Goal: Task Accomplishment & Management: Manage account settings

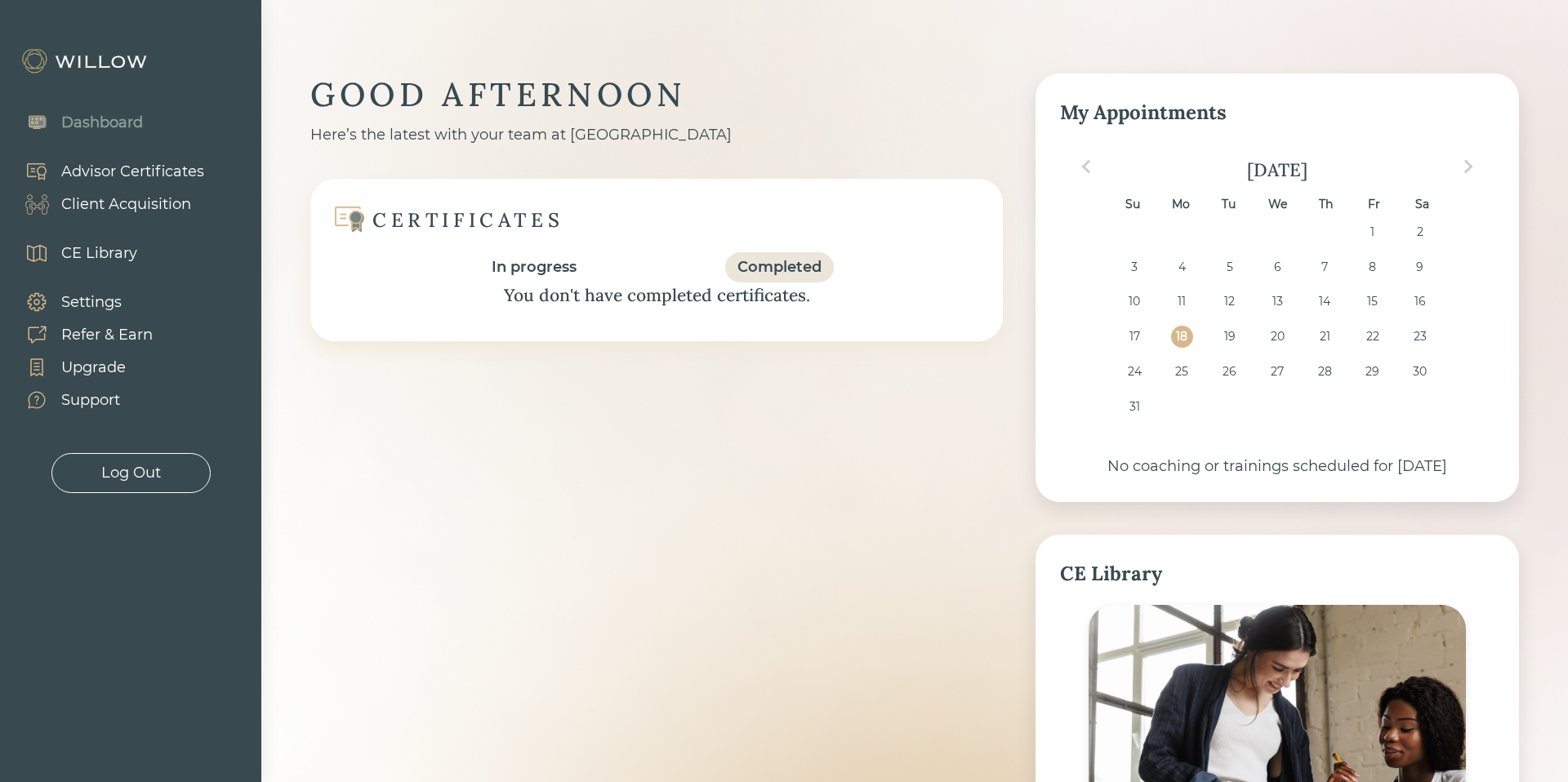
click at [149, 202] on div "Client Acquisition" at bounding box center [126, 204] width 130 height 22
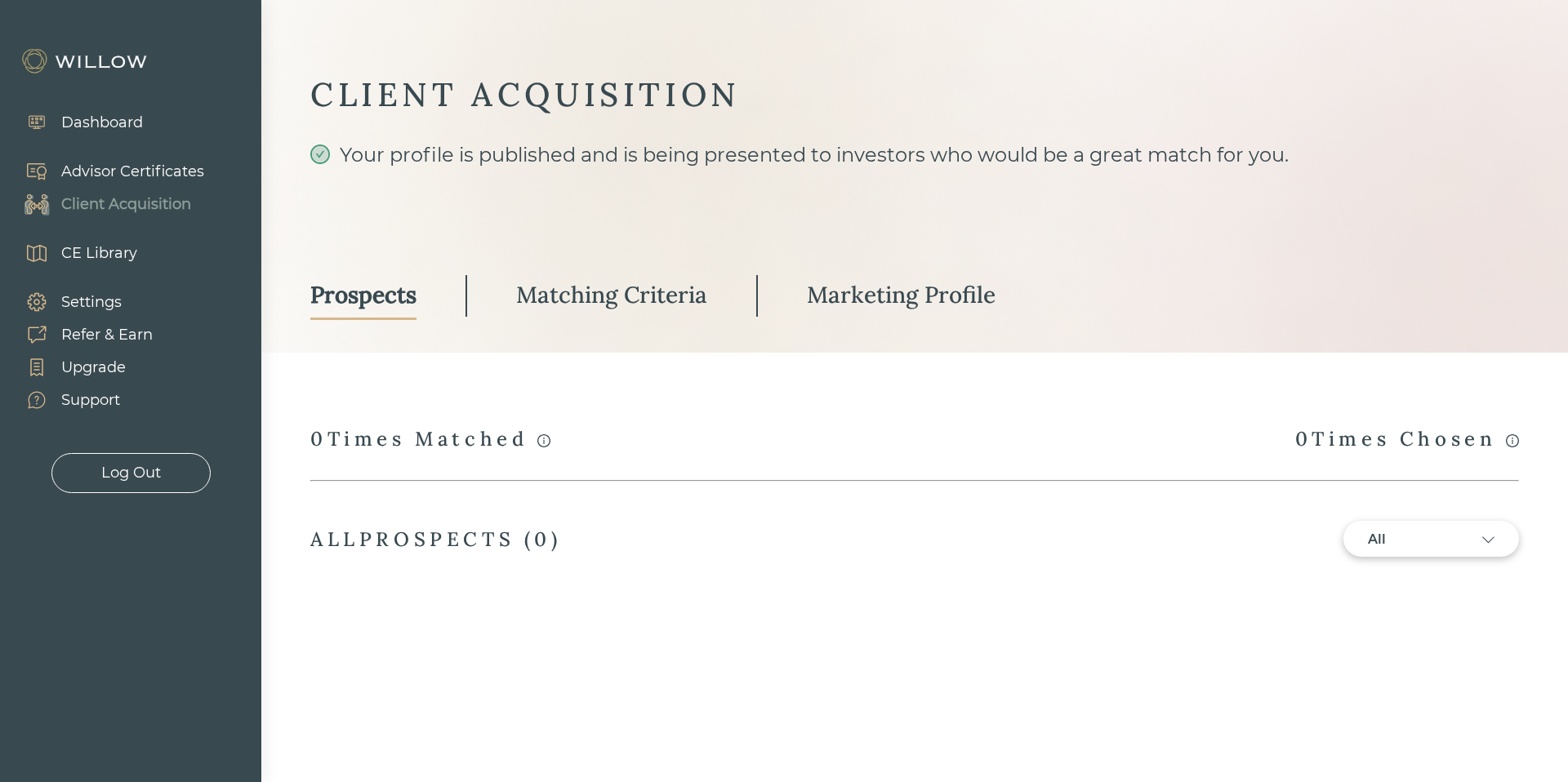
click at [106, 123] on div "Dashboard" at bounding box center [102, 123] width 81 height 22
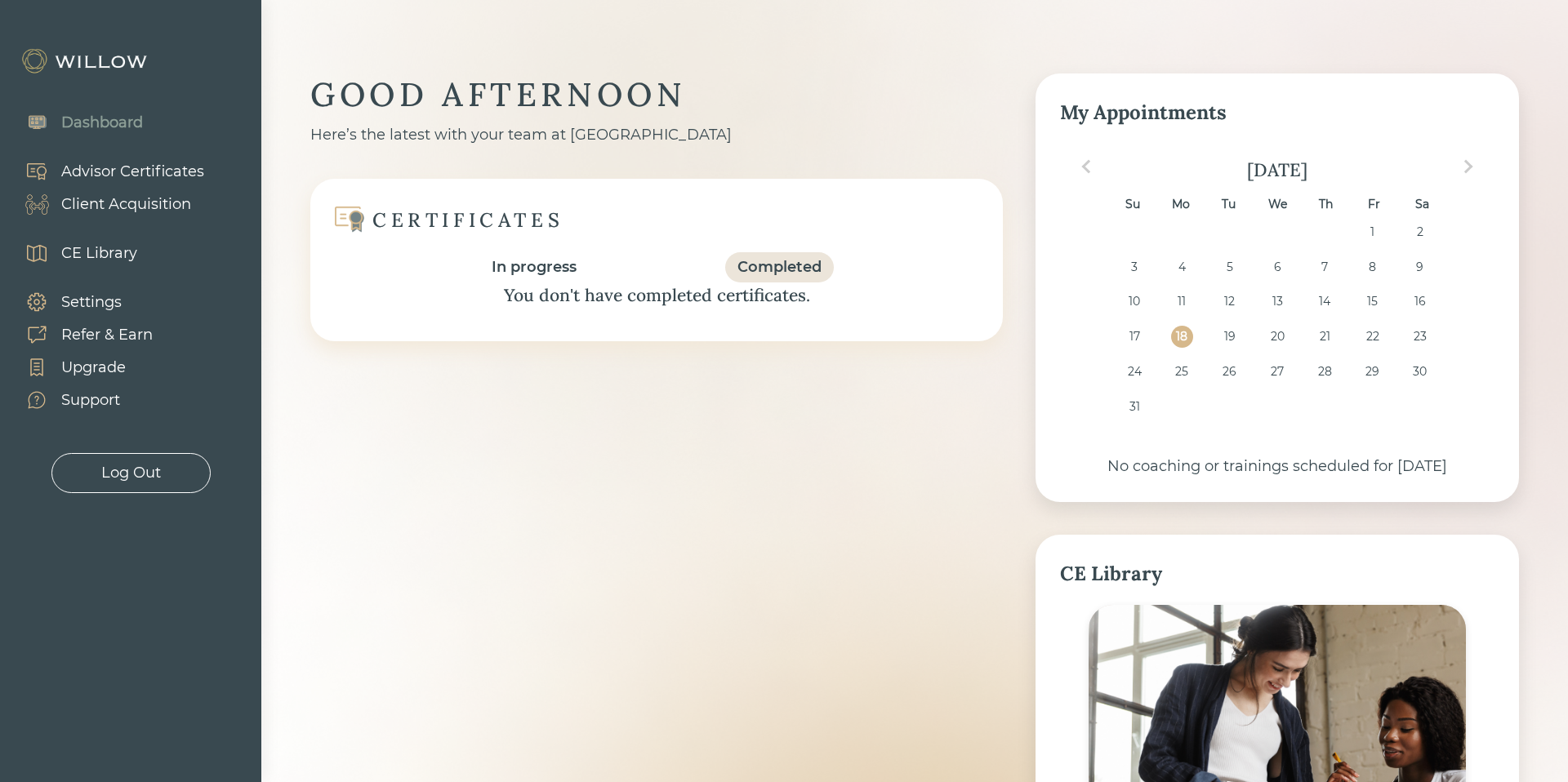
click at [88, 58] on img at bounding box center [86, 61] width 131 height 26
click at [101, 58] on img at bounding box center [86, 61] width 131 height 26
click at [86, 256] on div "CE Library" at bounding box center [99, 254] width 76 height 22
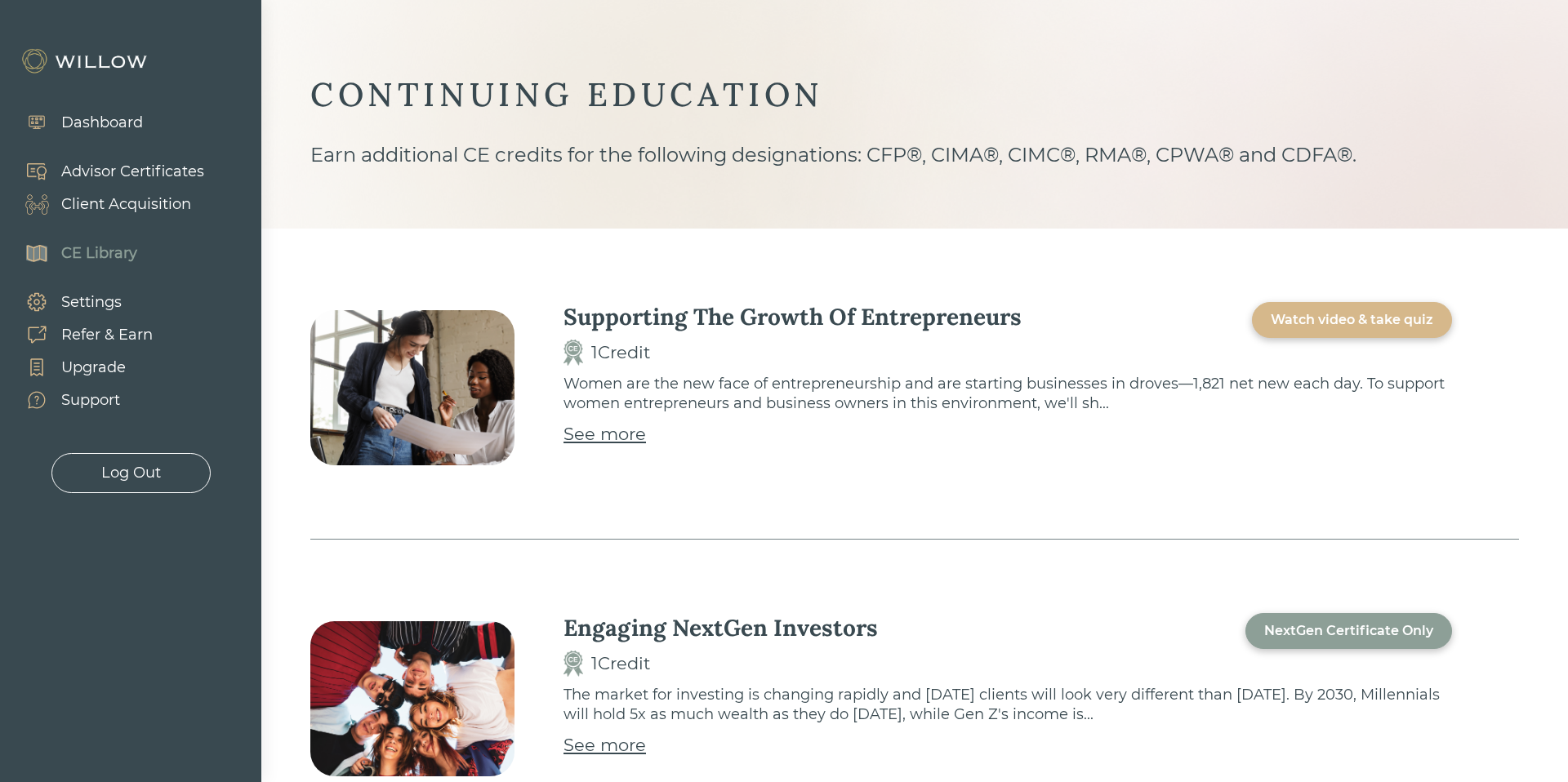
click at [91, 298] on div "Settings" at bounding box center [91, 303] width 61 height 22
